Goal: Task Accomplishment & Management: Manage account settings

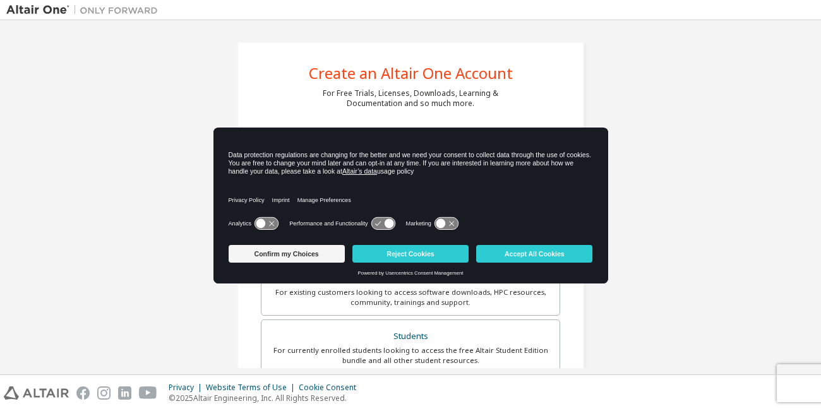
click at [566, 75] on div "Create an Altair One Account For Free Trials, Licenses, Downloads, Learning & D…" at bounding box center [410, 361] width 347 height 638
click at [517, 256] on button "Accept All Cookies" at bounding box center [534, 254] width 116 height 18
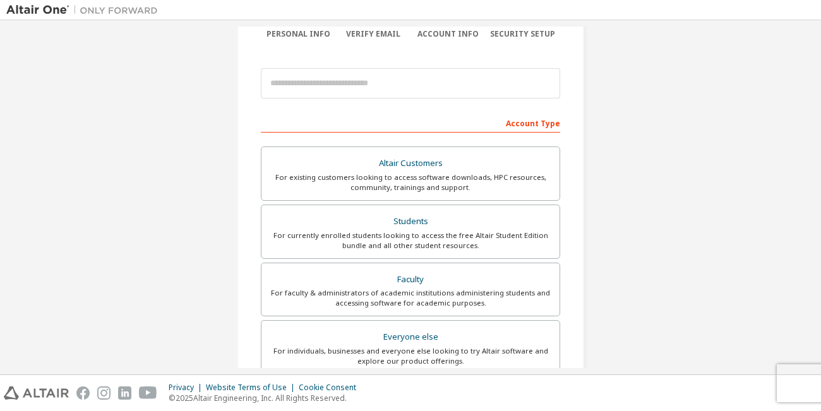
scroll to position [120, 0]
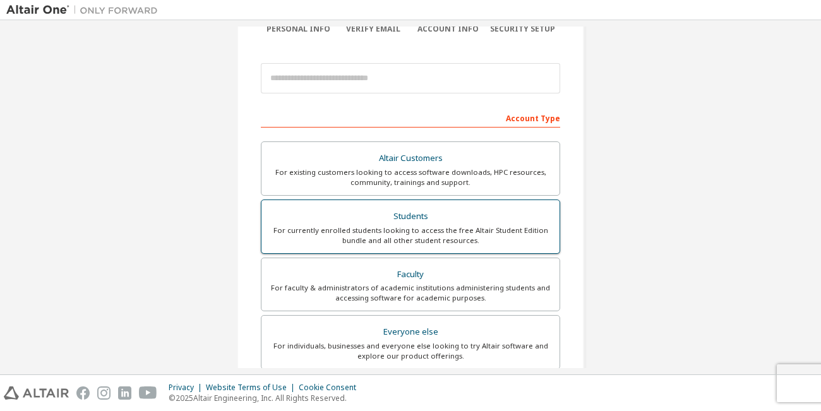
click at [464, 244] on div "For currently enrolled students looking to access the free Altair Student Editi…" at bounding box center [410, 235] width 283 height 20
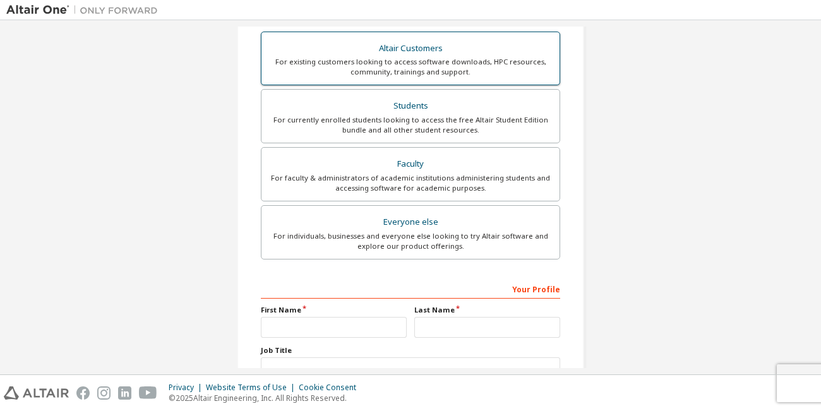
scroll to position [265, 0]
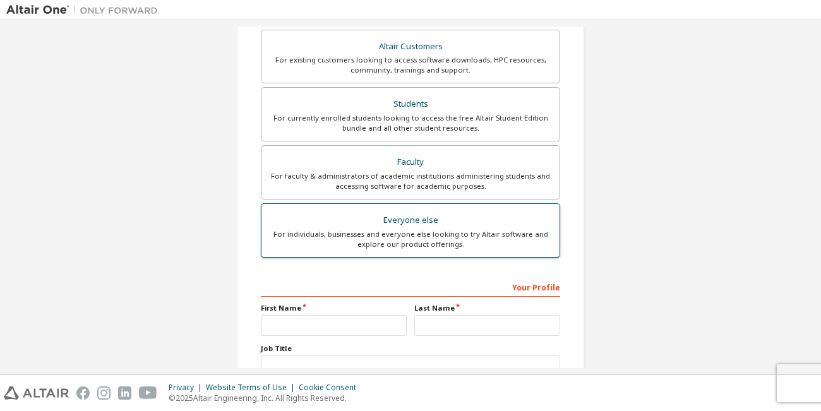
click at [438, 240] on div "For individuals, businesses and everyone else looking to try Altair software an…" at bounding box center [410, 239] width 283 height 20
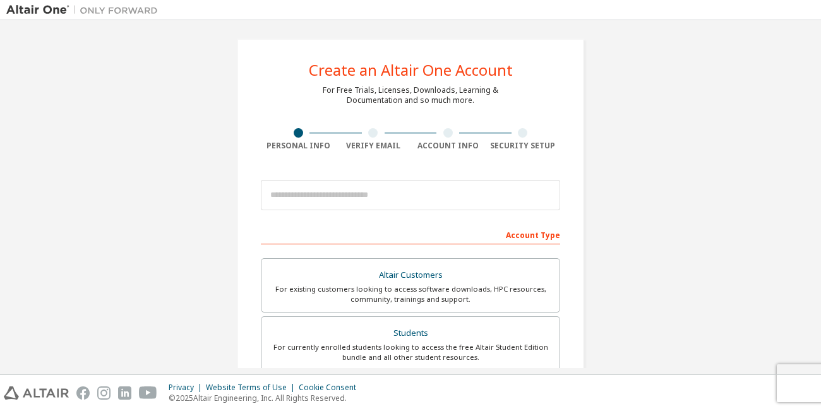
scroll to position [0, 0]
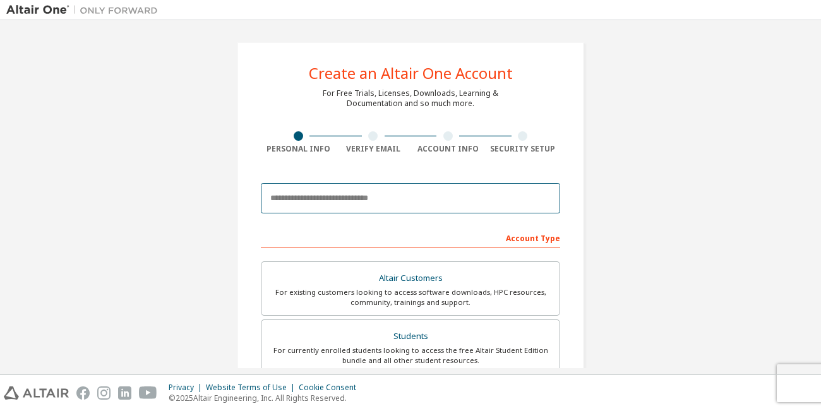
click at [415, 188] on input "email" at bounding box center [410, 198] width 299 height 30
type input "**********"
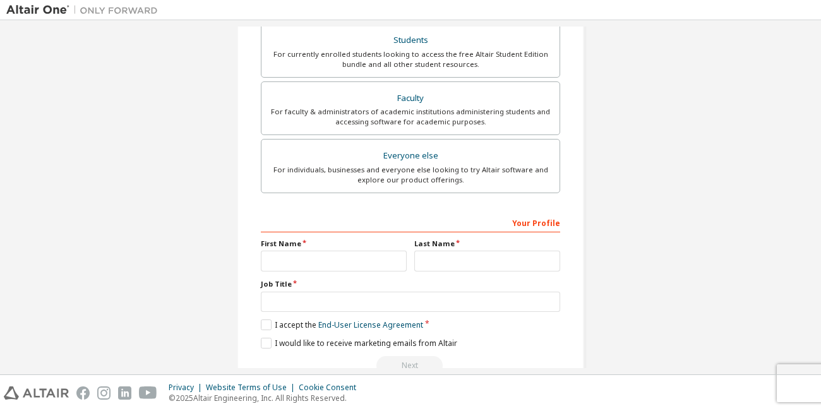
scroll to position [329, 0]
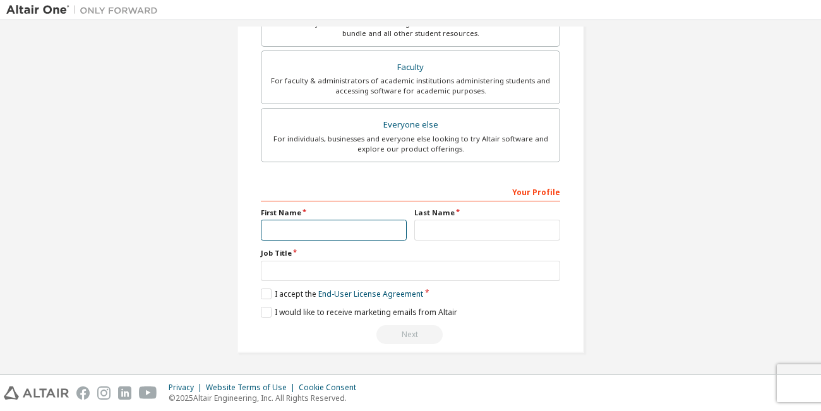
click at [305, 227] on input "text" at bounding box center [334, 230] width 146 height 21
type input "***"
click at [439, 218] on div "Last Name" at bounding box center [486, 224] width 153 height 33
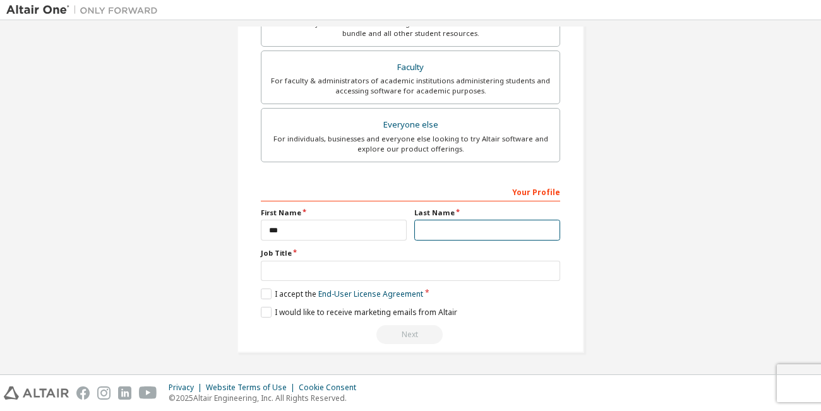
click at [430, 234] on input "text" at bounding box center [487, 230] width 146 height 21
type input "*******"
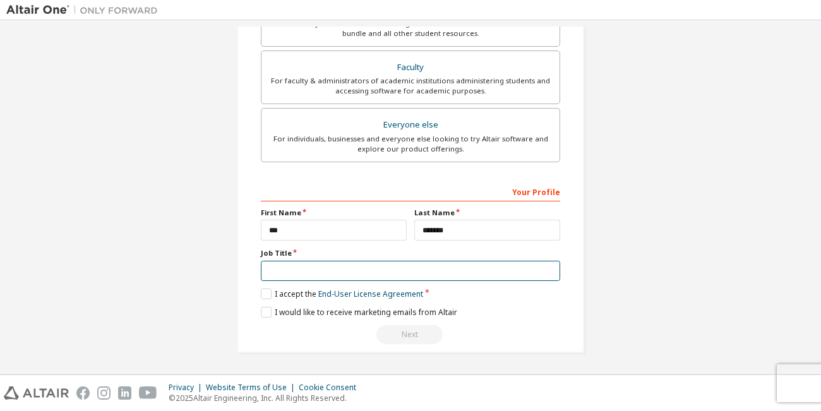
click at [372, 273] on input "text" at bounding box center [410, 271] width 299 height 21
type input "*******"
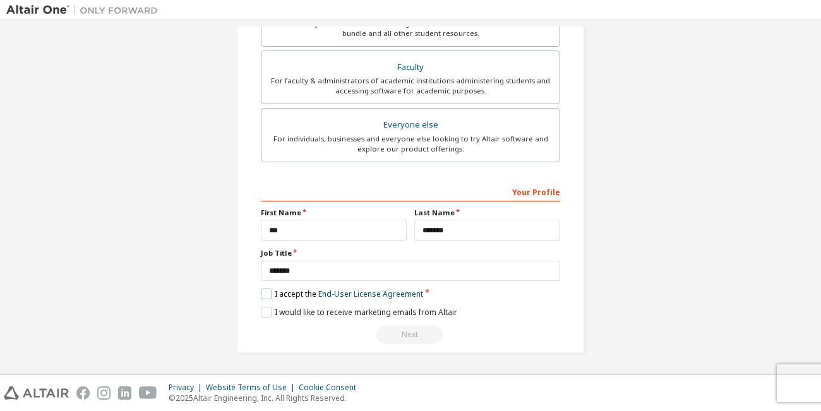
click at [266, 292] on label "I accept the End-User License Agreement" at bounding box center [342, 294] width 162 height 11
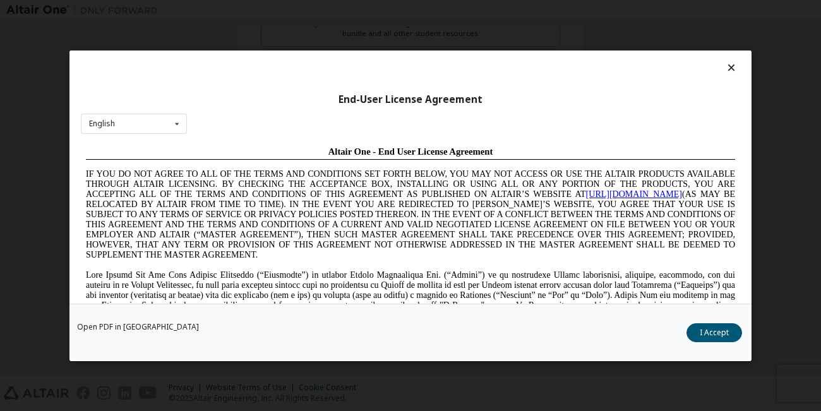
scroll to position [0, 0]
click at [729, 334] on button "I Accept" at bounding box center [714, 332] width 56 height 19
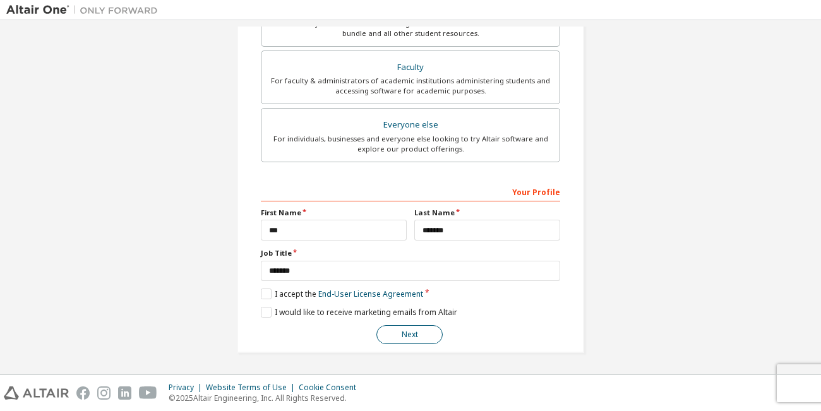
click at [410, 335] on button "Next" at bounding box center [409, 334] width 66 height 19
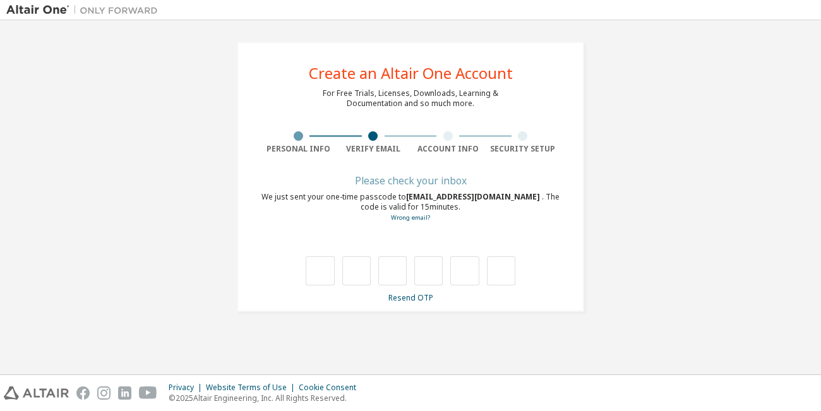
click at [528, 223] on div "Please check your inbox We just sent your one-time passcode to [EMAIL_ADDRESS][…" at bounding box center [410, 240] width 299 height 126
click at [320, 258] on input "text" at bounding box center [320, 270] width 28 height 29
type input "*"
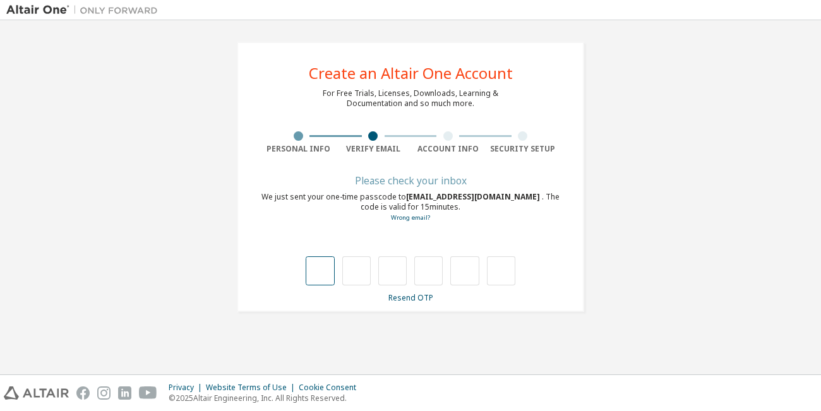
type input "*"
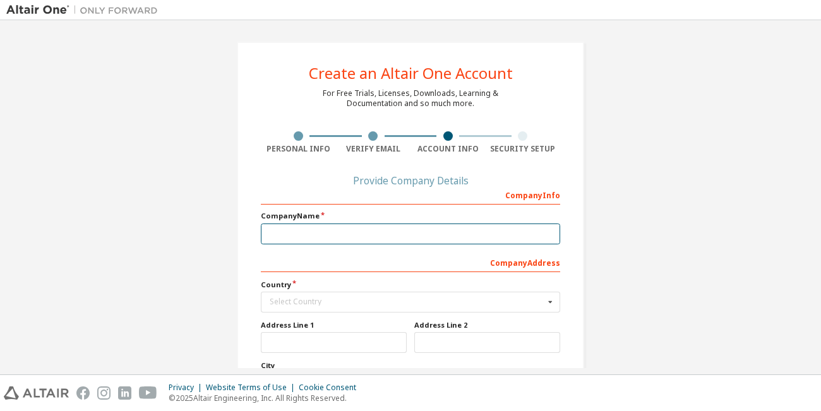
click at [318, 227] on input "text" at bounding box center [410, 234] width 299 height 21
type input "**********"
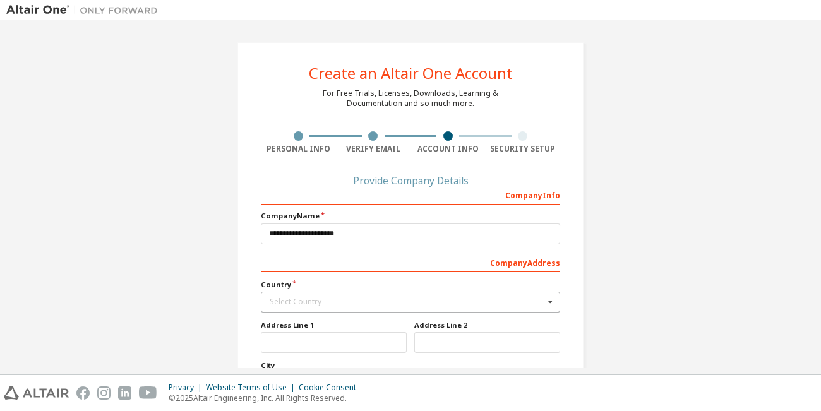
click at [324, 299] on div "Select Country" at bounding box center [407, 302] width 275 height 8
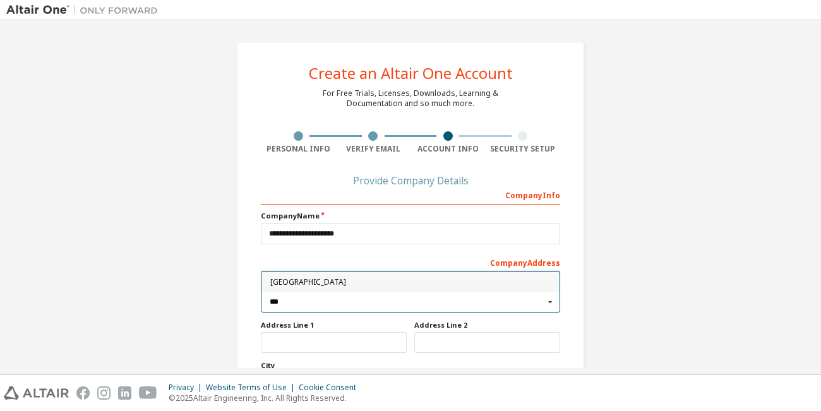
type input "***"
click at [275, 277] on div "[GEOGRAPHIC_DATA]" at bounding box center [410, 282] width 298 height 20
type input "***"
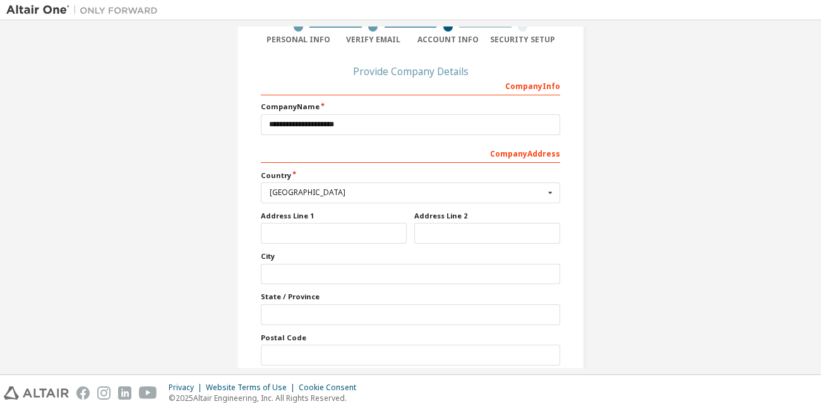
scroll to position [167, 0]
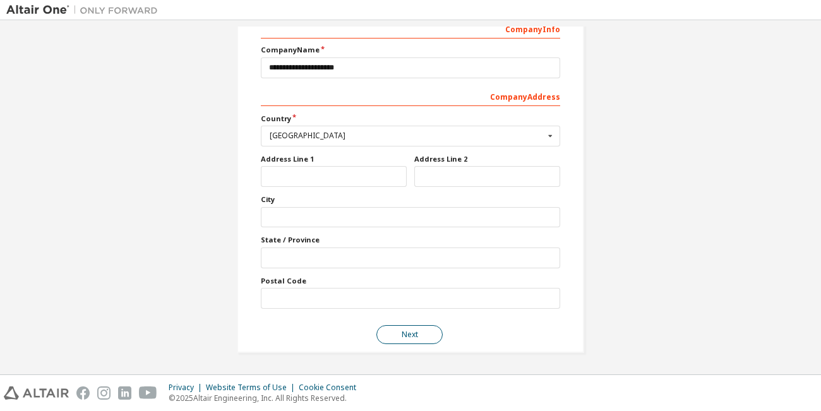
click at [398, 328] on button "Next" at bounding box center [409, 334] width 66 height 19
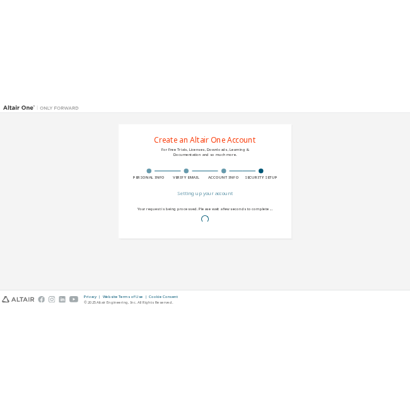
scroll to position [0, 0]
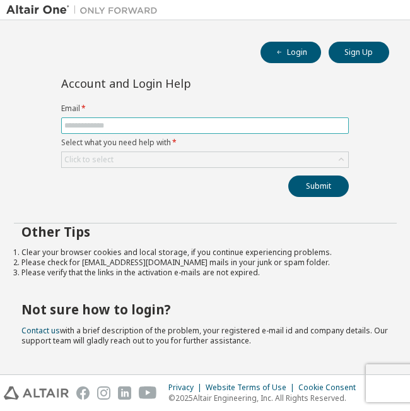
click at [259, 128] on input "text" at bounding box center [205, 126] width 282 height 10
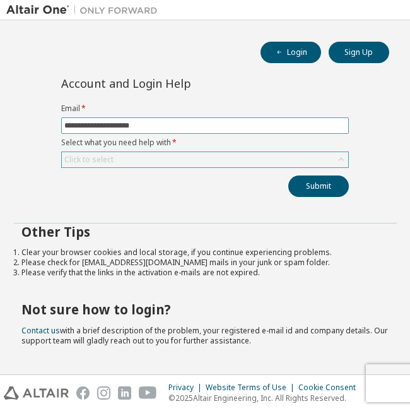
type input "**********"
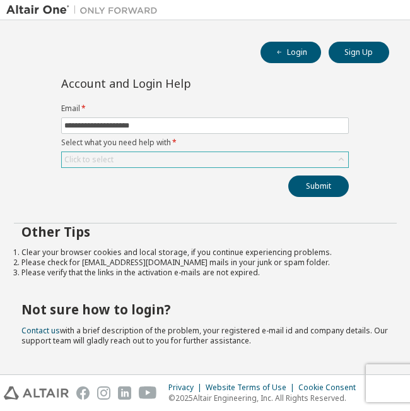
click at [167, 153] on div "Click to select" at bounding box center [205, 159] width 287 height 15
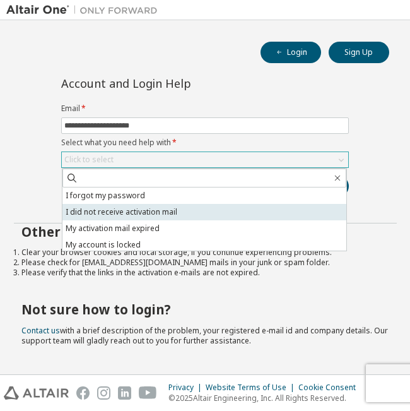
scroll to position [35, 0]
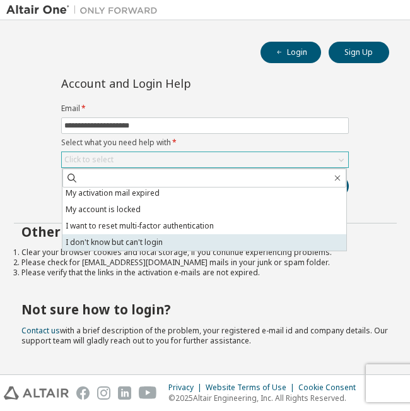
click at [138, 242] on li "I don't know but can't login" at bounding box center [205, 242] width 284 height 16
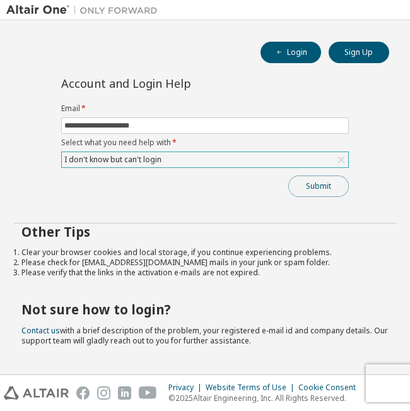
click at [306, 186] on button "Submit" at bounding box center [319, 186] width 61 height 21
click at [311, 53] on button "Login" at bounding box center [291, 52] width 61 height 21
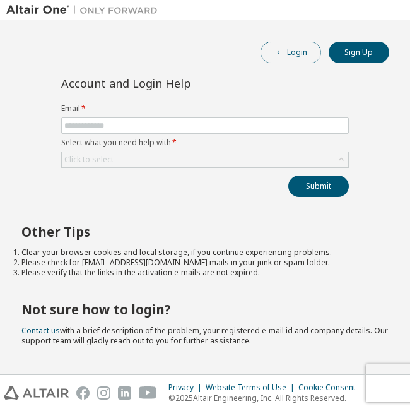
click at [306, 50] on button "Login" at bounding box center [291, 52] width 61 height 21
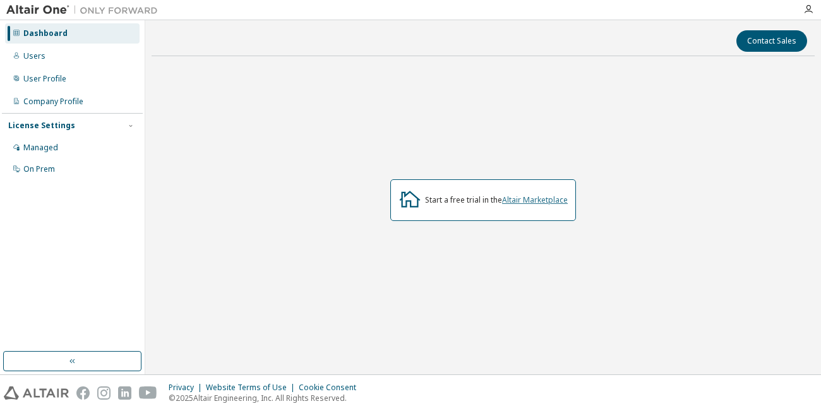
click at [530, 205] on link "Altair Marketplace" at bounding box center [535, 199] width 66 height 11
click at [68, 61] on div "Users" at bounding box center [72, 56] width 134 height 20
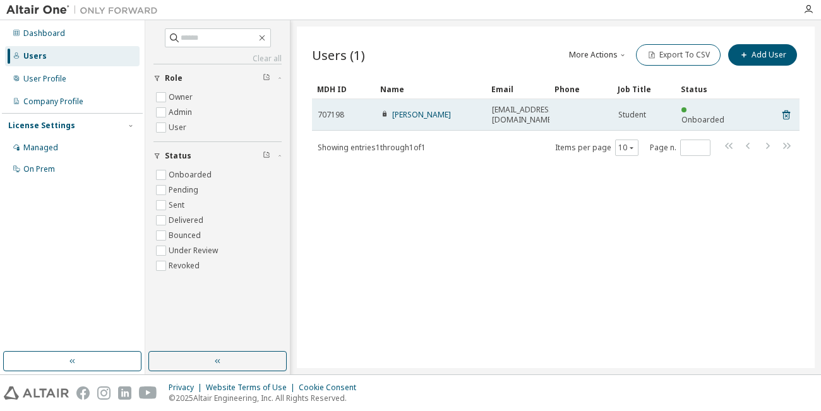
click at [338, 103] on td "707198" at bounding box center [343, 115] width 63 height 32
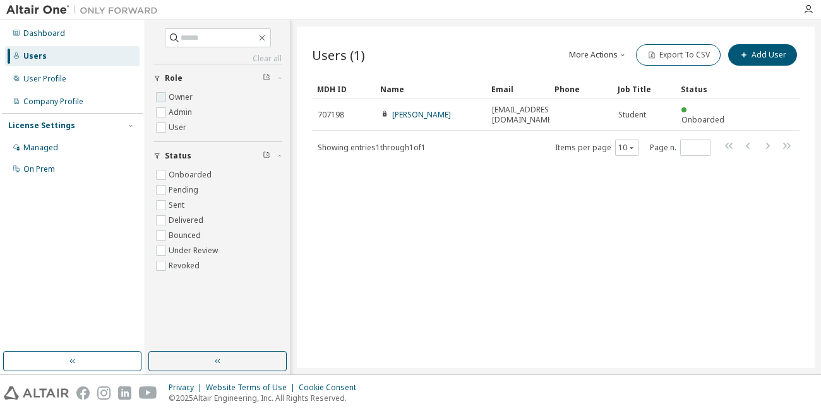
click at [169, 101] on label "Owner" at bounding box center [182, 97] width 27 height 15
click at [44, 30] on div "Dashboard" at bounding box center [44, 33] width 42 height 10
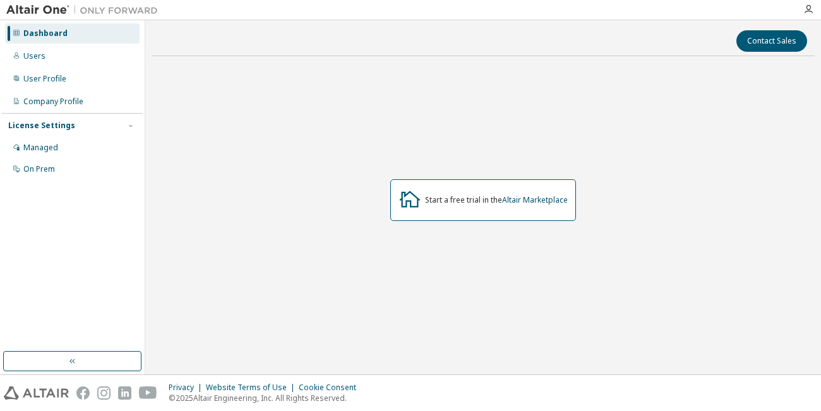
click at [50, 12] on img at bounding box center [85, 10] width 158 height 13
click at [51, 8] on img at bounding box center [85, 10] width 158 height 13
click at [810, 9] on icon "button" at bounding box center [808, 9] width 10 height 10
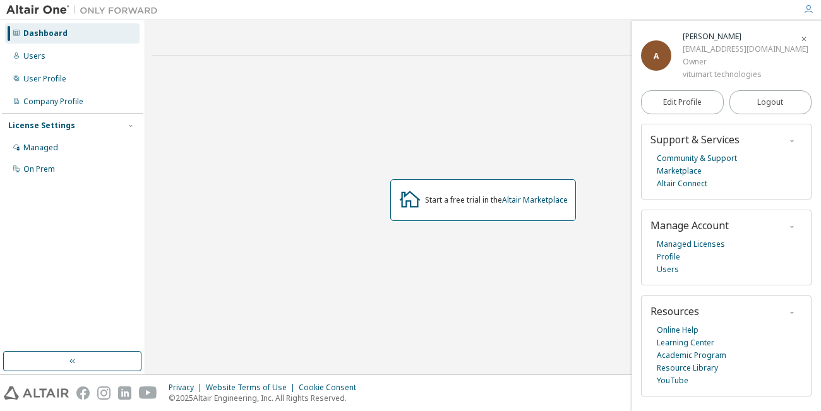
click at [574, 239] on div "Start a free trial in the Altair Marketplace" at bounding box center [483, 199] width 663 height 267
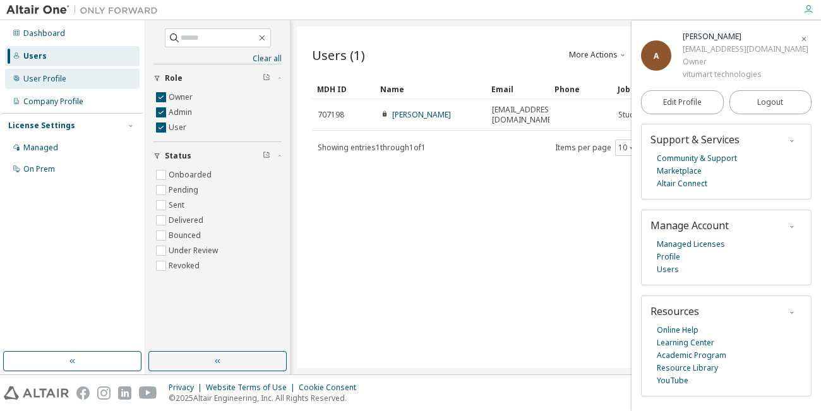
click at [66, 75] on div "User Profile" at bounding box center [72, 79] width 134 height 20
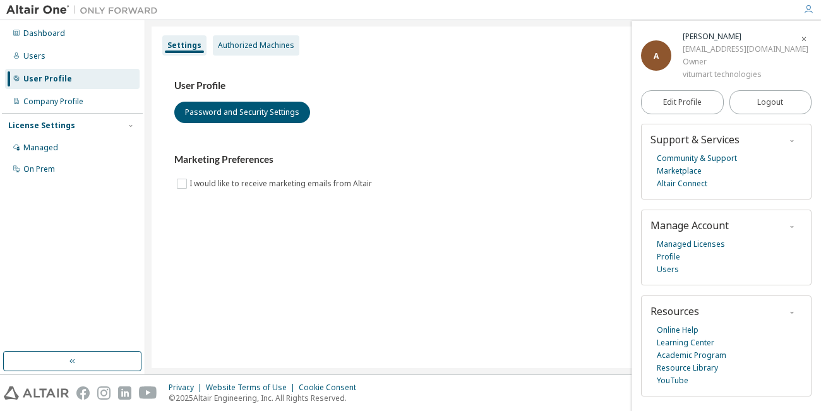
click at [287, 51] on div "Authorized Machines" at bounding box center [256, 45] width 76 height 10
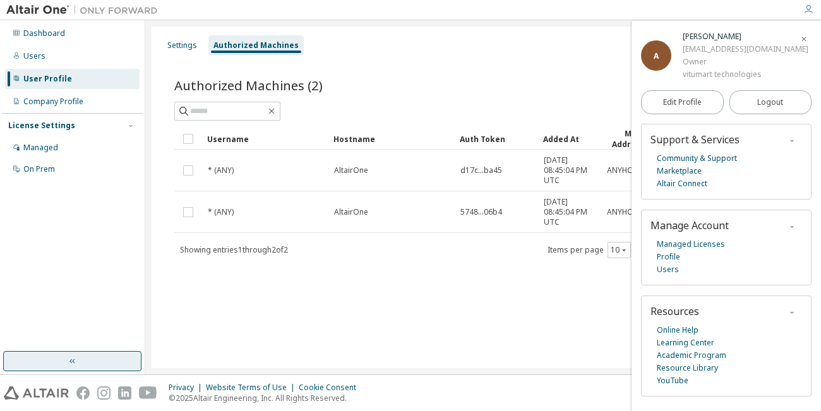
click at [94, 351] on button "button" at bounding box center [72, 361] width 138 height 20
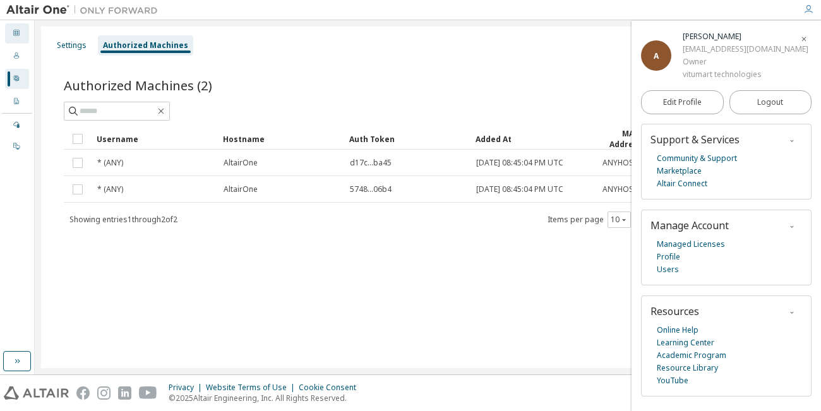
click at [23, 42] on div "Dashboard" at bounding box center [17, 33] width 24 height 20
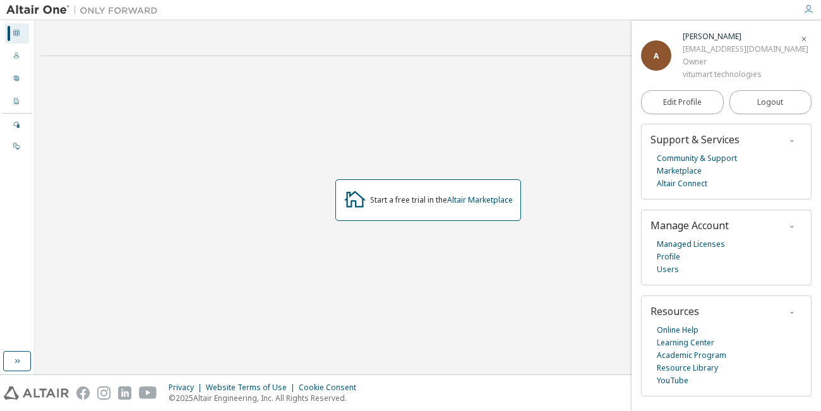
click at [801, 39] on icon "button" at bounding box center [804, 39] width 8 height 8
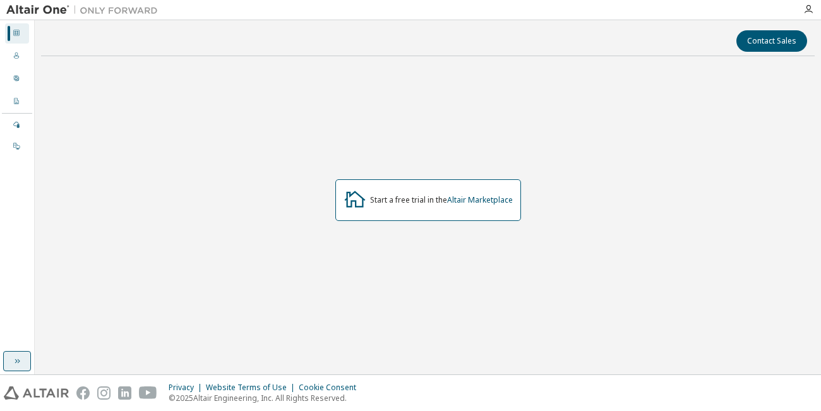
click at [16, 359] on icon "button" at bounding box center [17, 361] width 10 height 10
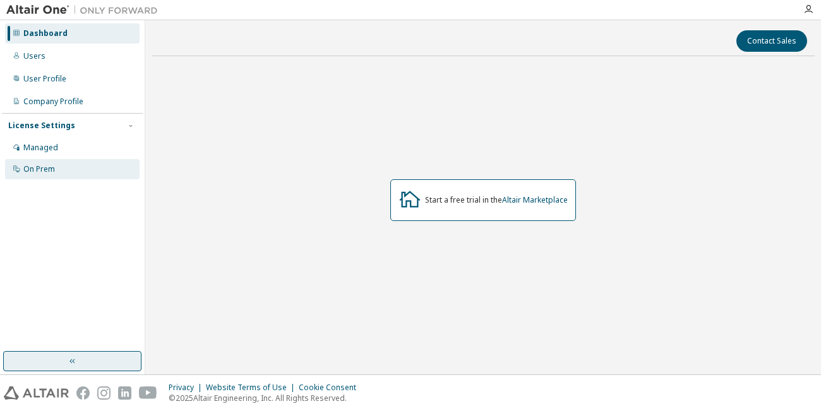
click at [47, 167] on div "On Prem" at bounding box center [39, 169] width 32 height 10
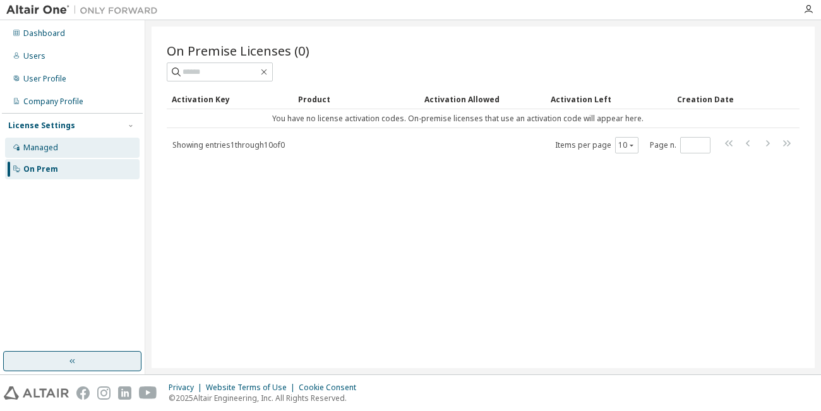
click at [57, 143] on div "Managed" at bounding box center [40, 148] width 35 height 10
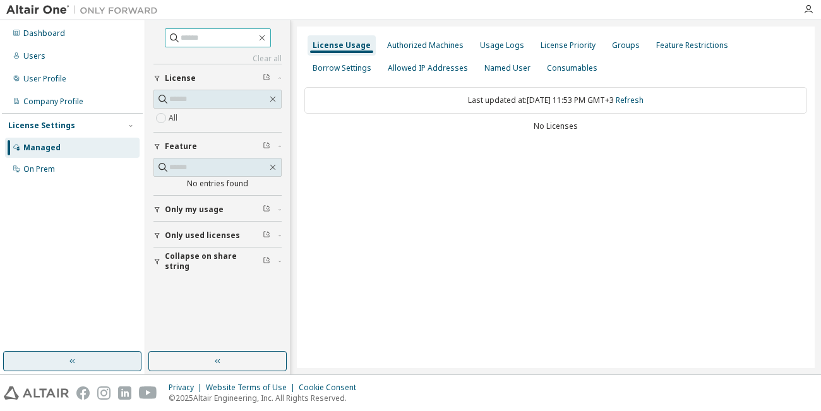
click at [191, 39] on input "text" at bounding box center [219, 38] width 76 height 13
type input "**********"
click at [416, 51] on div "Authorized Machines" at bounding box center [425, 45] width 87 height 20
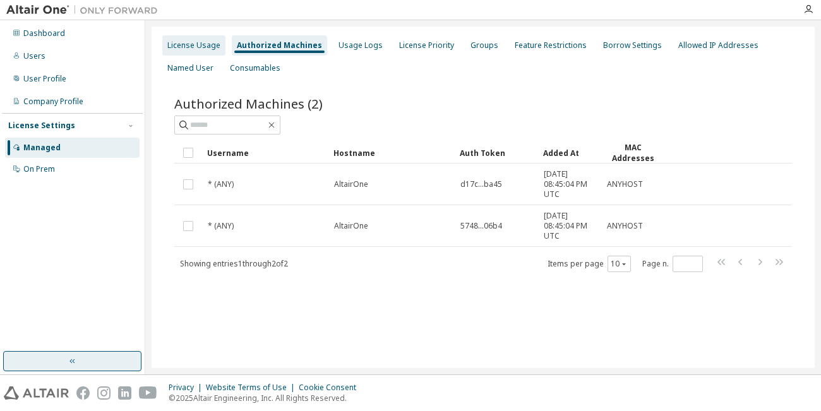
click at [206, 52] on div "License Usage" at bounding box center [193, 45] width 63 height 20
